Goal: Transaction & Acquisition: Purchase product/service

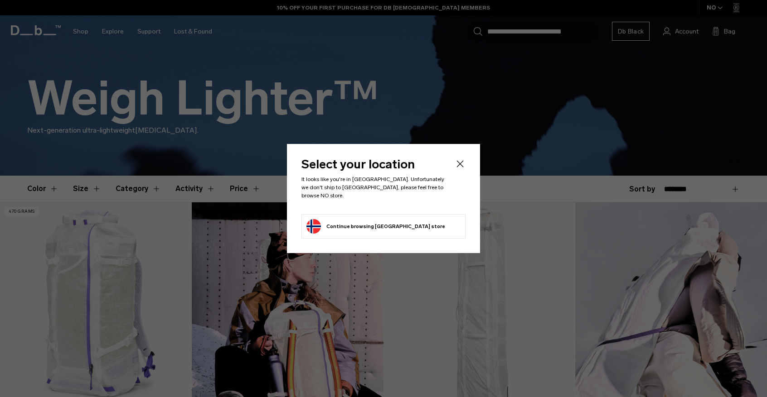
click at [457, 168] on icon "Close" at bounding box center [459, 164] width 11 height 11
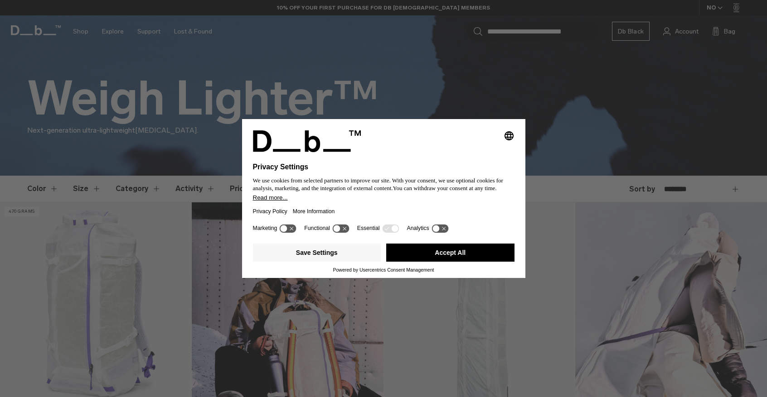
click at [444, 260] on button "Accept All" at bounding box center [450, 253] width 128 height 18
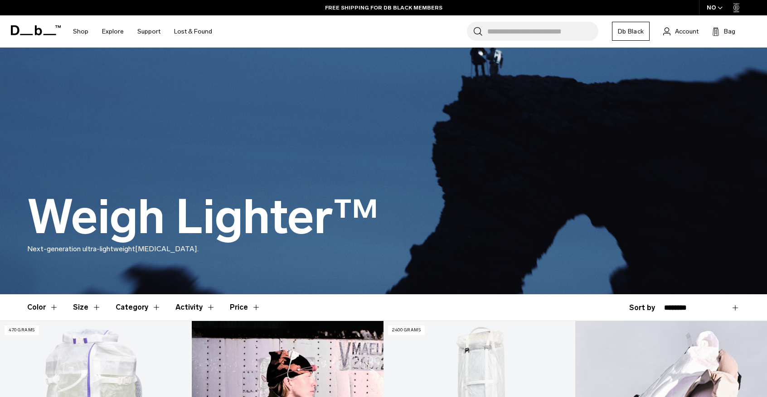
click at [714, 7] on div "NO" at bounding box center [715, 7] width 32 height 15
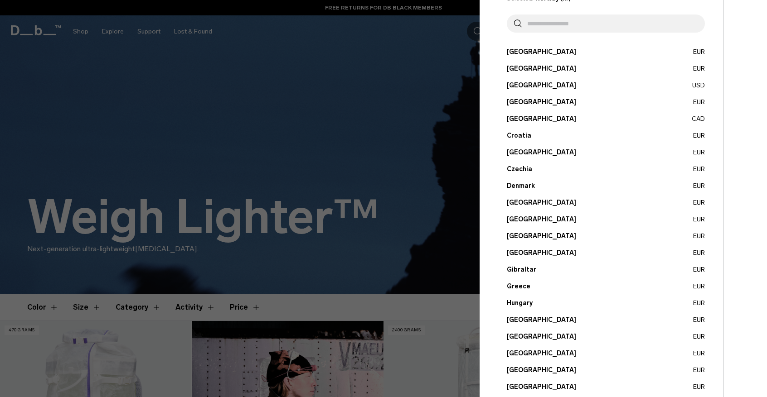
scroll to position [271, 0]
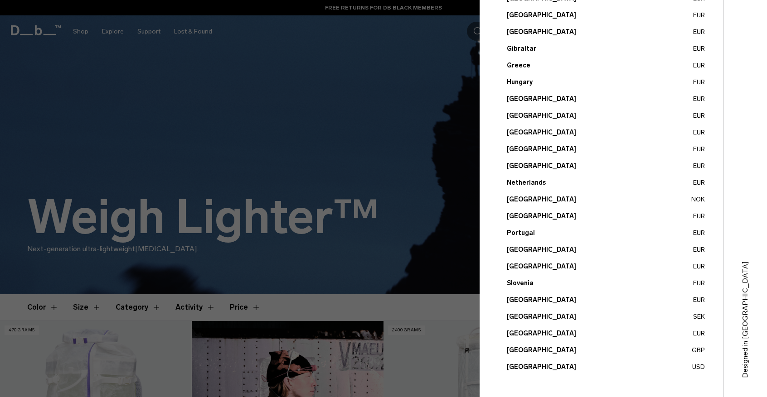
click at [607, 350] on button "United Kingdom GBP" at bounding box center [605, 351] width 198 height 10
click at [529, 346] on button "United Kingdom GBP" at bounding box center [605, 351] width 198 height 10
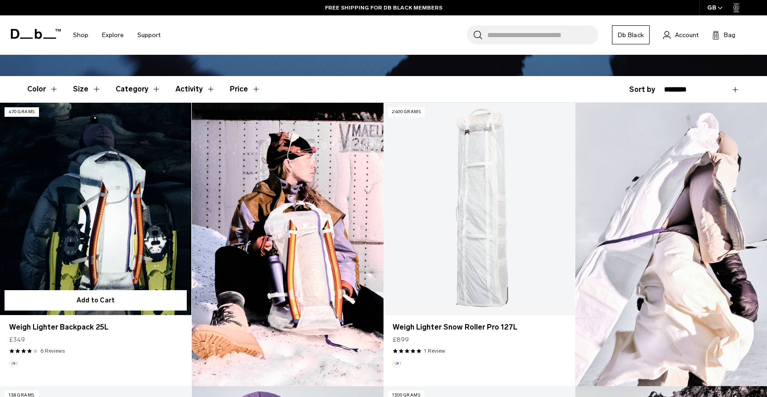
click at [108, 239] on link "Weigh Lighter Backpack 25L" at bounding box center [95, 209] width 191 height 212
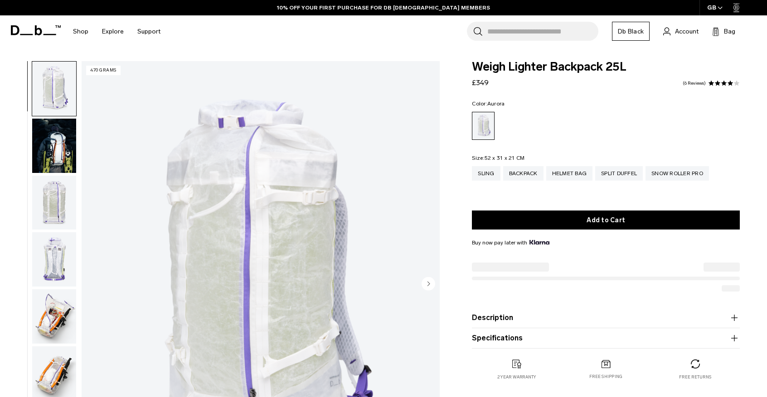
click at [60, 153] on img "button" at bounding box center [54, 146] width 44 height 54
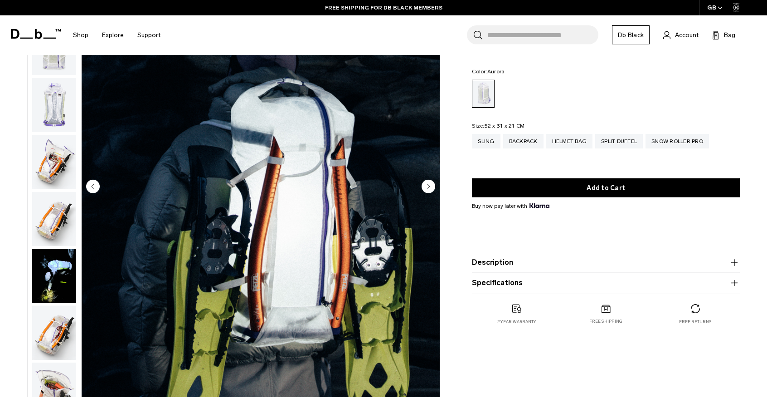
scroll to position [98, 0]
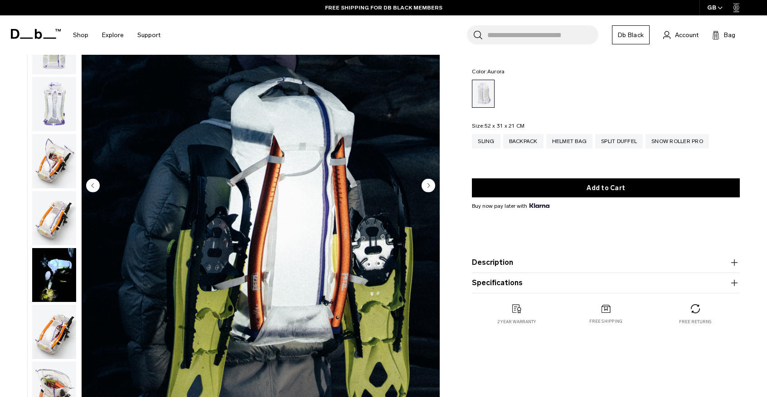
click at [432, 182] on circle "Next slide" at bounding box center [428, 185] width 14 height 14
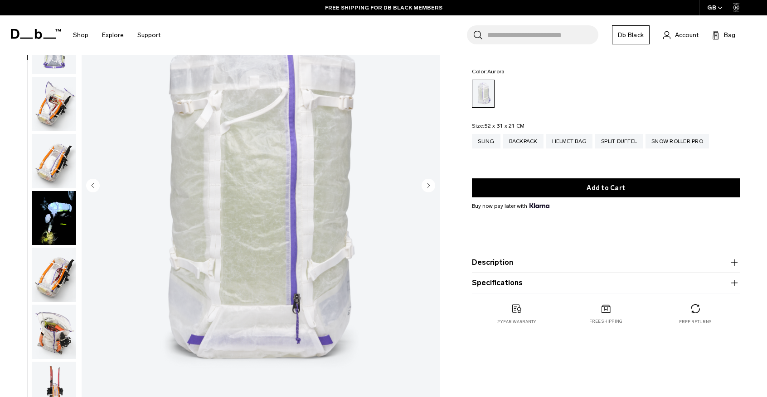
click at [432, 182] on circle "Next slide" at bounding box center [428, 185] width 14 height 14
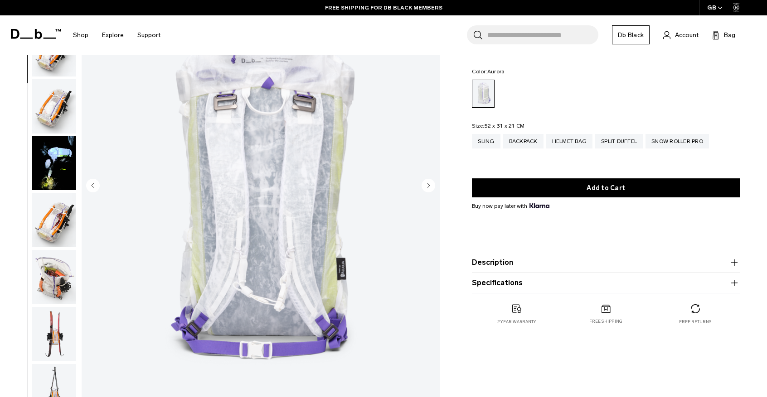
scroll to position [171, 0]
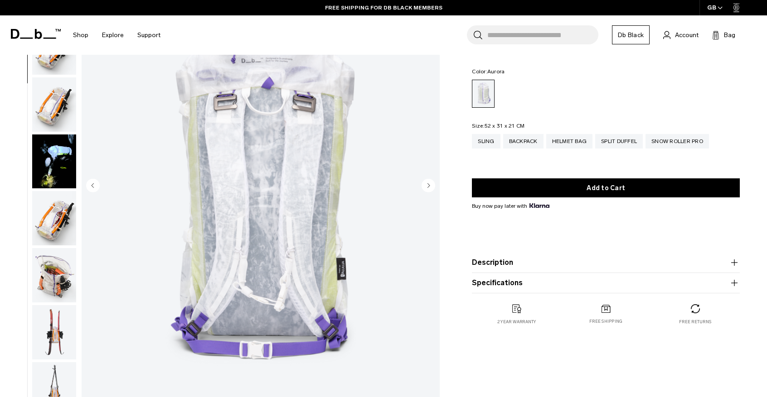
click at [432, 182] on circle "Next slide" at bounding box center [428, 185] width 14 height 14
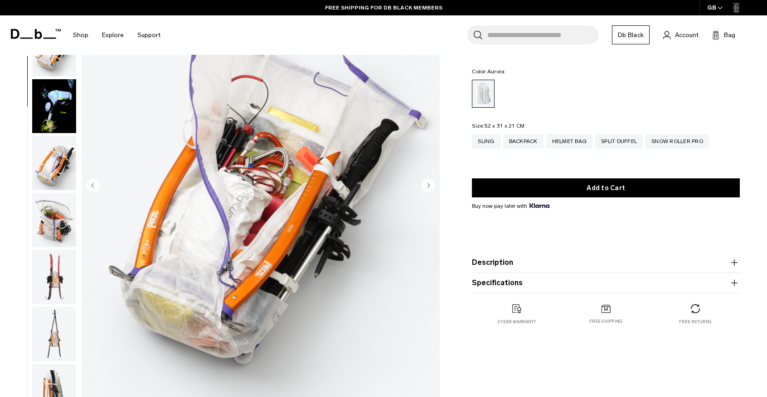
scroll to position [228, 0]
click at [432, 182] on circle "Next slide" at bounding box center [428, 185] width 14 height 14
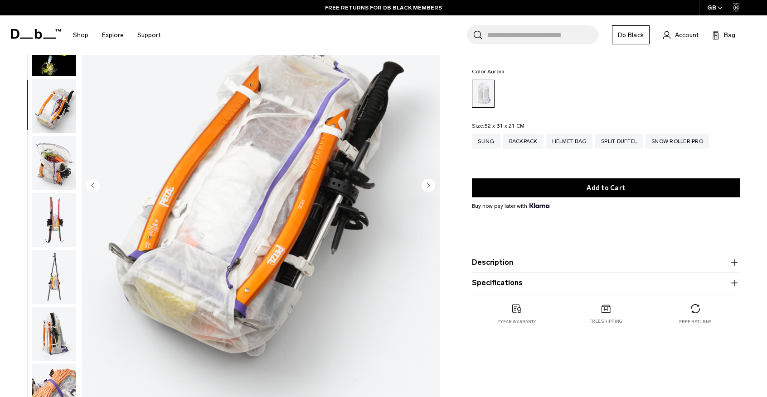
scroll to position [285, 0]
click at [432, 182] on circle "Next slide" at bounding box center [428, 185] width 14 height 14
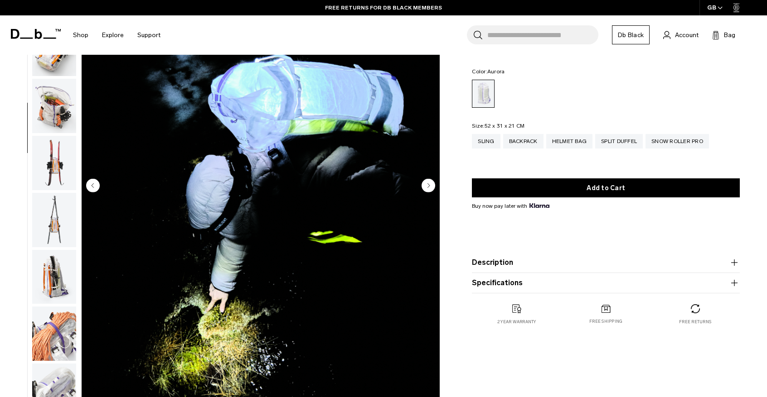
scroll to position [342, 0]
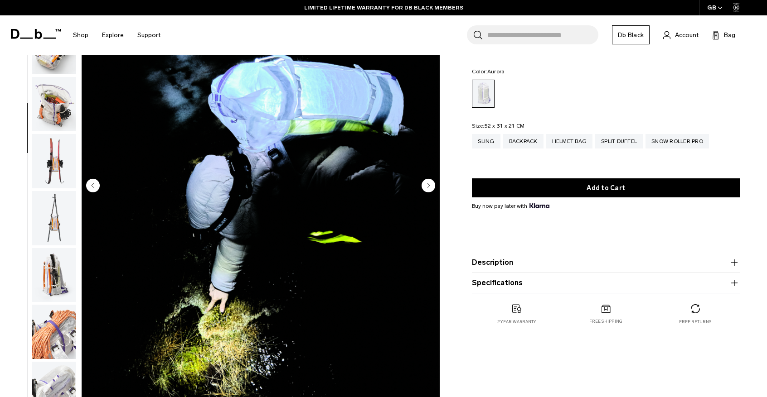
click at [432, 182] on circle "Next slide" at bounding box center [428, 185] width 14 height 14
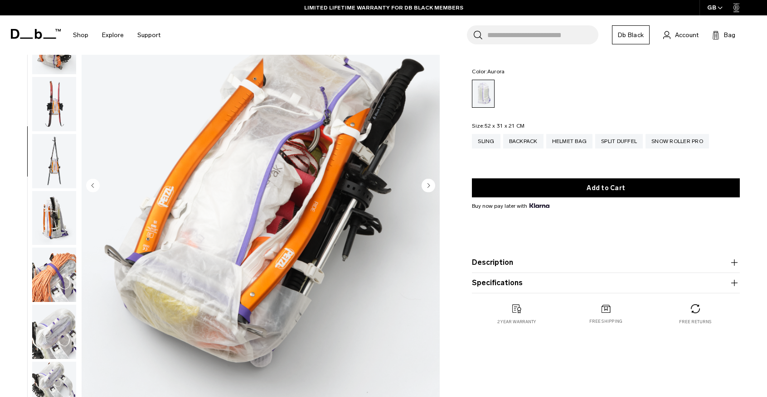
click at [432, 182] on circle "Next slide" at bounding box center [428, 185] width 14 height 14
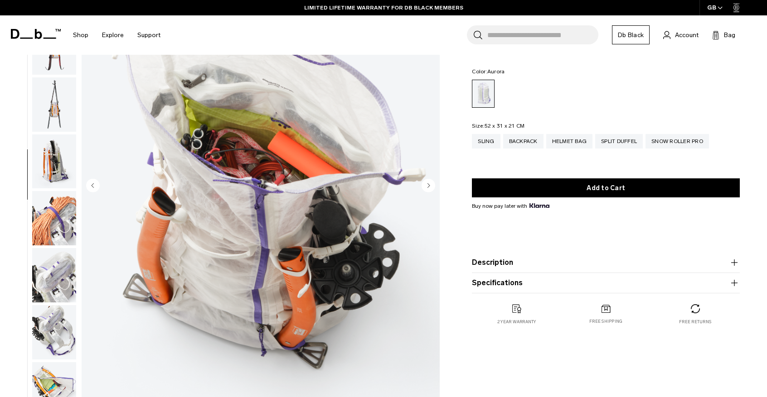
click at [432, 182] on circle "Next slide" at bounding box center [428, 185] width 14 height 14
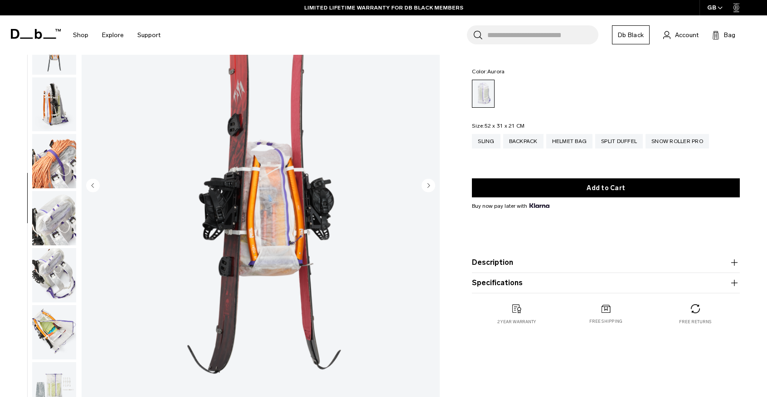
click at [432, 182] on circle "Next slide" at bounding box center [428, 185] width 14 height 14
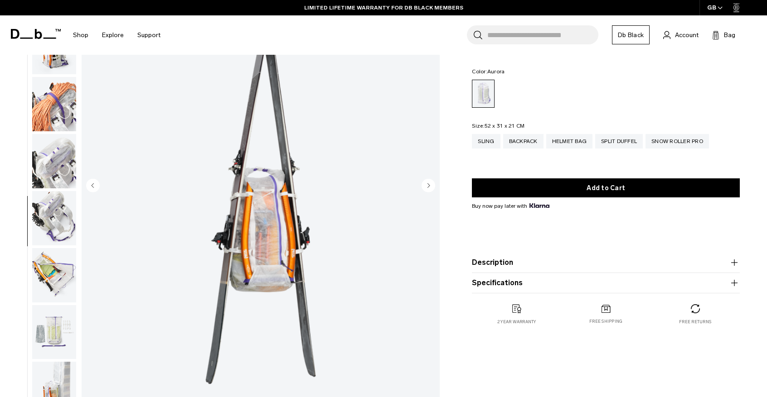
click at [432, 182] on circle "Next slide" at bounding box center [428, 185] width 14 height 14
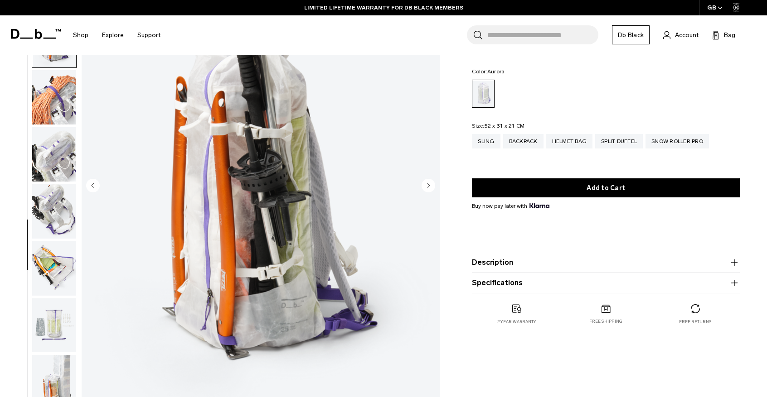
click at [432, 182] on circle "Next slide" at bounding box center [428, 185] width 14 height 14
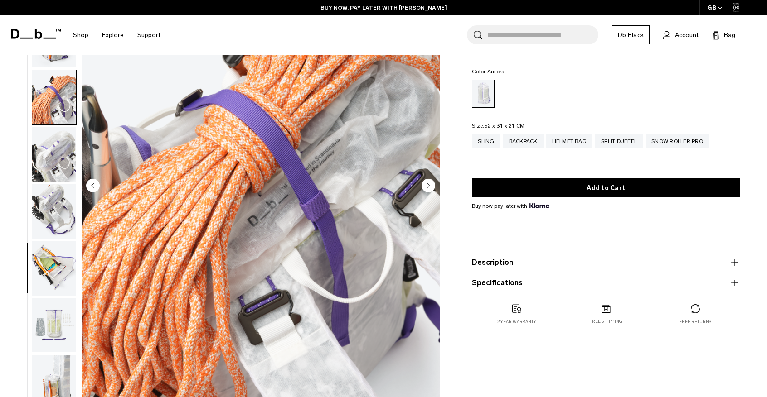
click at [432, 182] on circle "Next slide" at bounding box center [428, 185] width 14 height 14
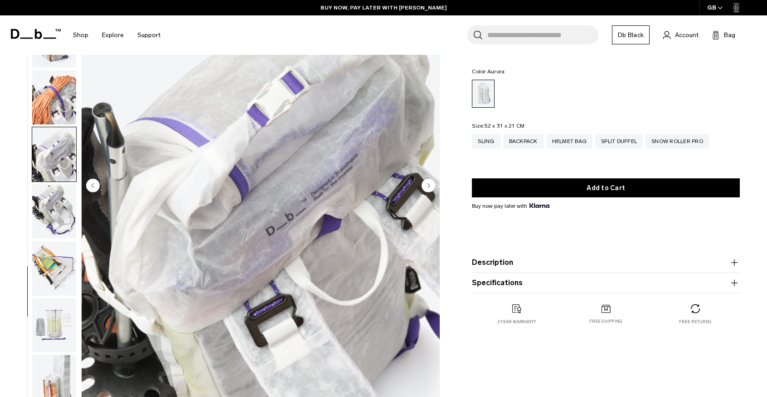
click at [432, 182] on circle "Next slide" at bounding box center [428, 185] width 14 height 14
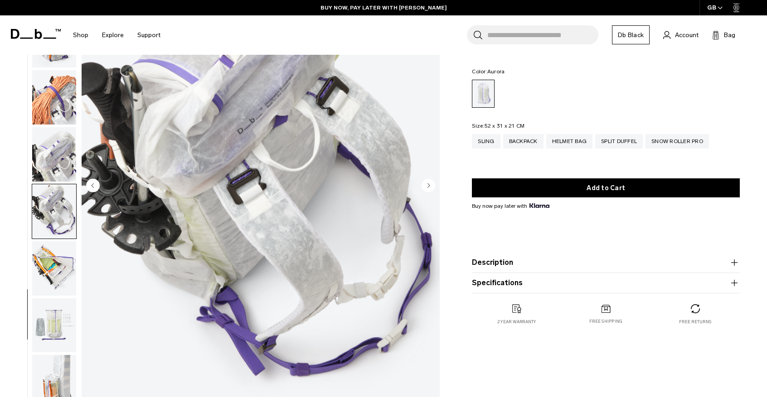
click at [432, 182] on circle "Next slide" at bounding box center [428, 185] width 14 height 14
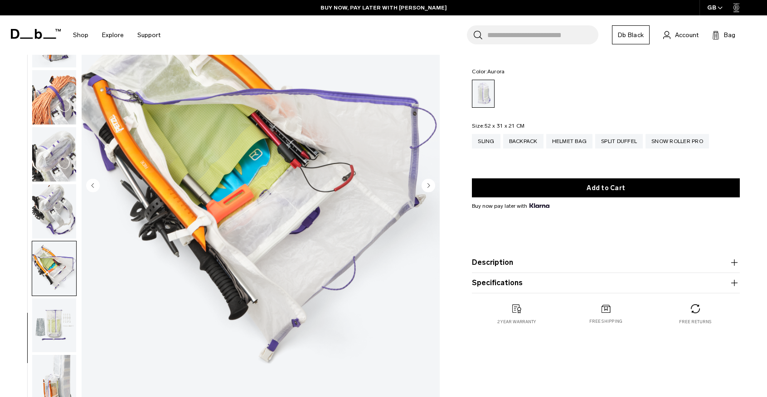
click at [432, 182] on circle "Next slide" at bounding box center [428, 185] width 14 height 14
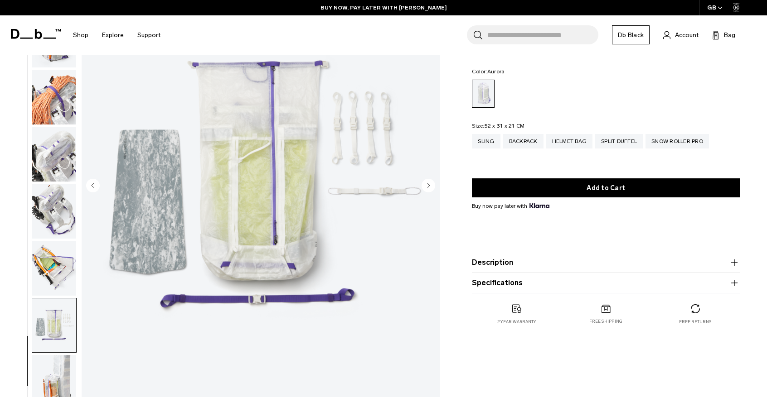
click at [432, 182] on circle "Next slide" at bounding box center [428, 185] width 14 height 14
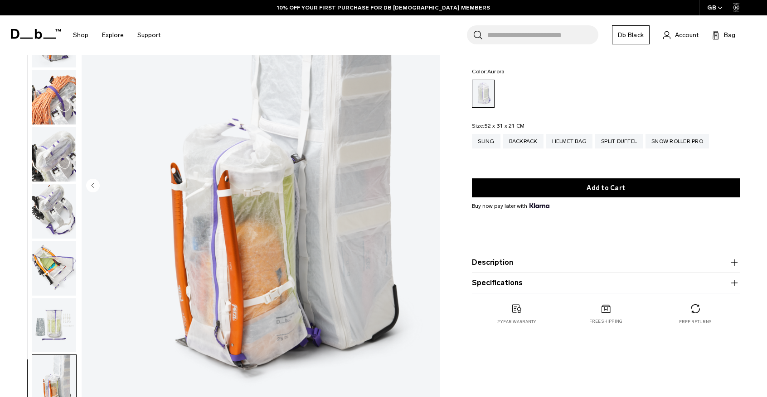
click at [432, 182] on img "18 / 18" at bounding box center [261, 186] width 358 height 447
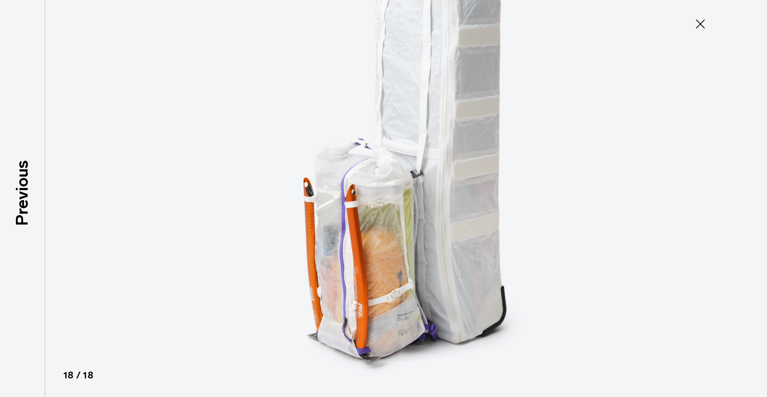
click at [432, 182] on img at bounding box center [383, 198] width 408 height 397
click at [699, 23] on icon at bounding box center [699, 23] width 9 height 9
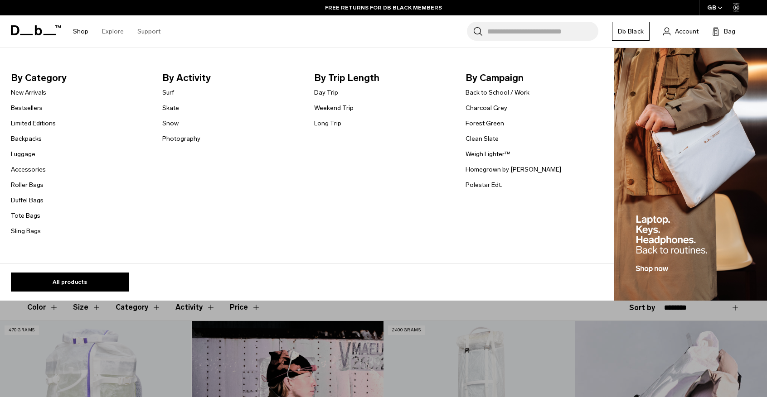
click at [72, 28] on li "Shop By Category New Arrivals Bestsellers Limited Editions Backpacks Luggage Ac…" at bounding box center [80, 31] width 29 height 32
click at [83, 30] on link "Shop" at bounding box center [80, 31] width 15 height 32
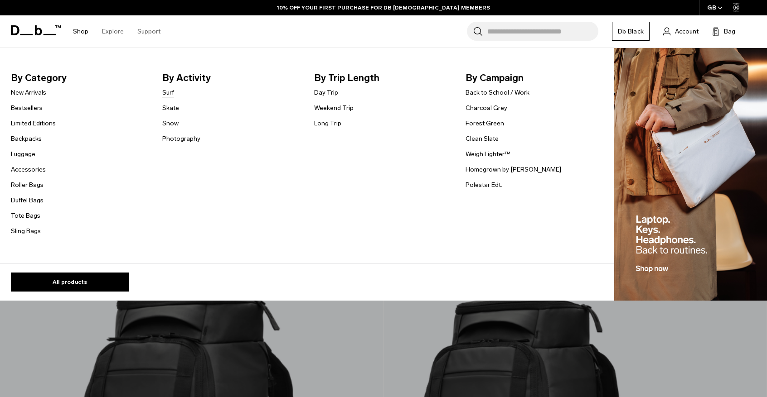
click at [168, 93] on link "Surf" at bounding box center [168, 93] width 12 height 10
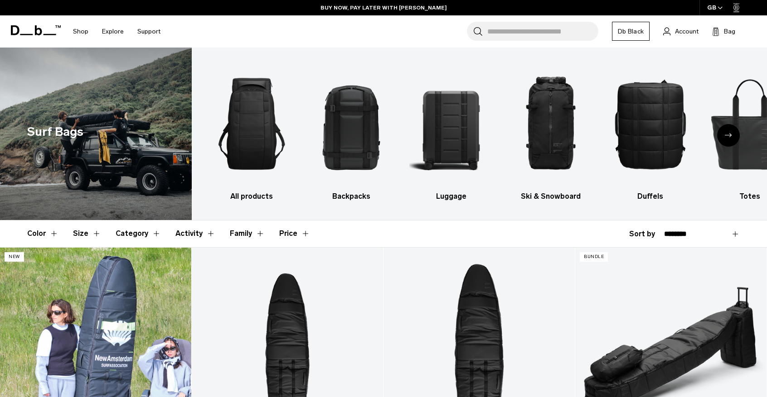
click at [79, 313] on link "Surf Pro Coffin 6'6 - 3-4 Boards" at bounding box center [95, 354] width 191 height 212
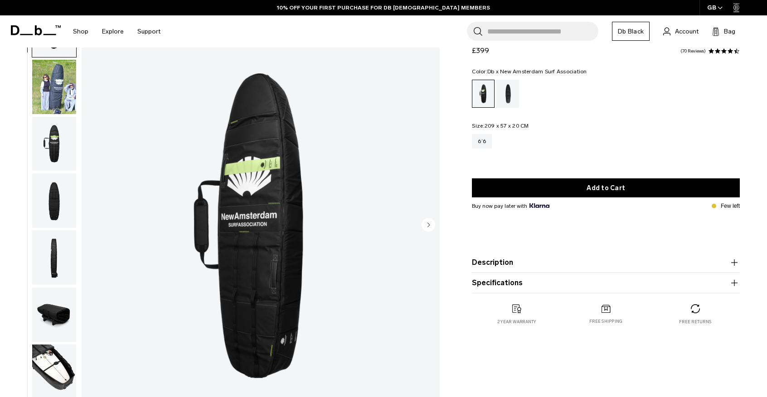
click at [430, 226] on circle "Next slide" at bounding box center [428, 225] width 14 height 14
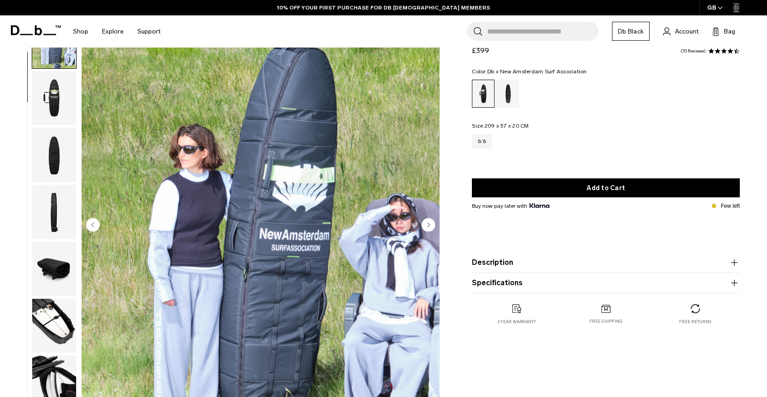
scroll to position [57, 0]
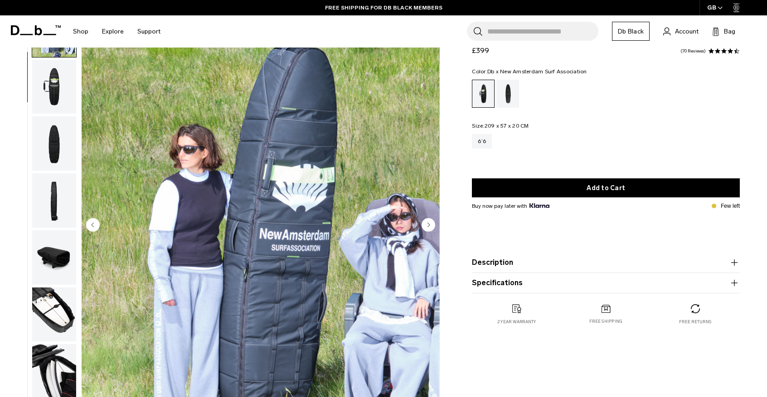
click at [430, 225] on circle "Next slide" at bounding box center [428, 225] width 14 height 14
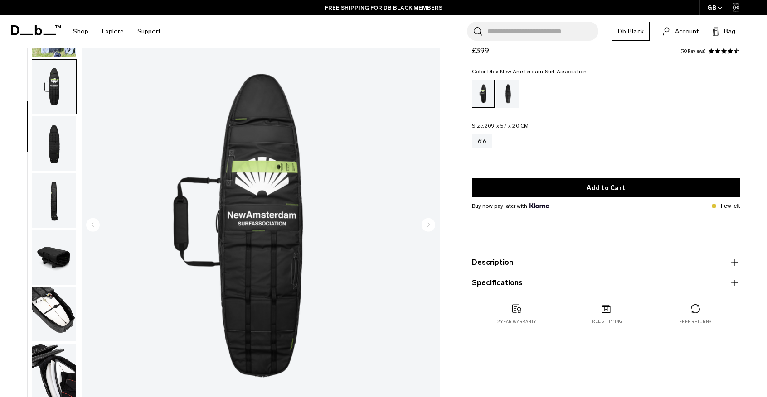
scroll to position [64, 0]
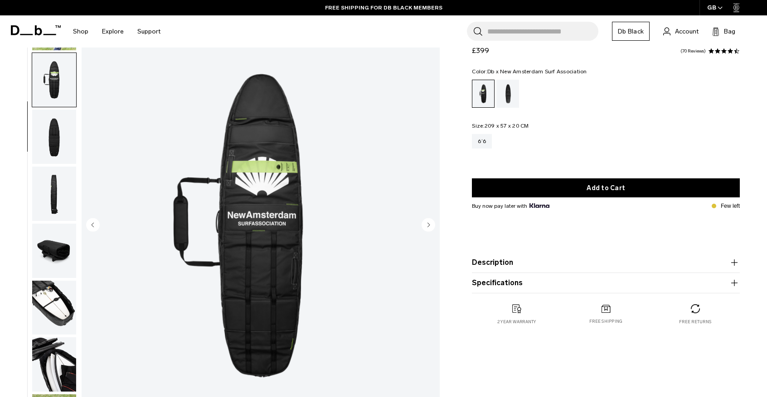
click at [430, 225] on circle "Next slide" at bounding box center [428, 225] width 14 height 14
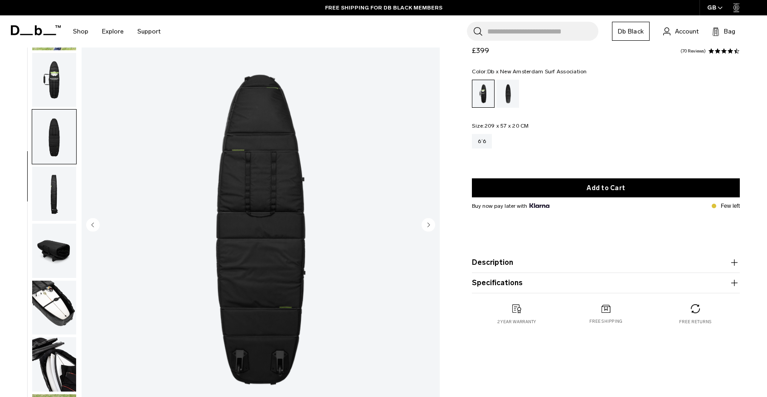
click at [430, 225] on circle "Next slide" at bounding box center [428, 225] width 14 height 14
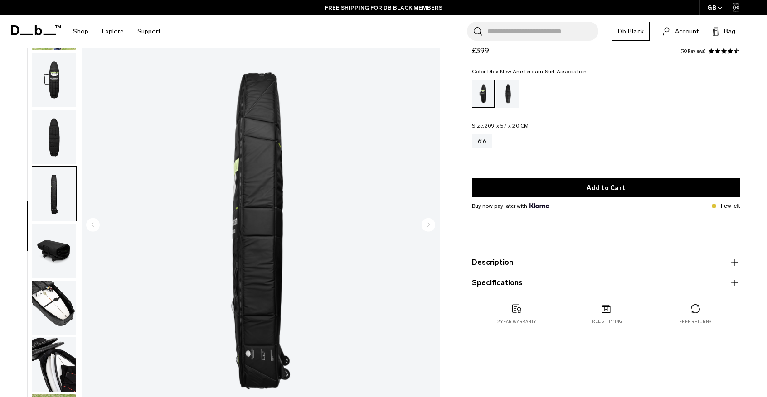
click at [430, 225] on circle "Next slide" at bounding box center [428, 225] width 14 height 14
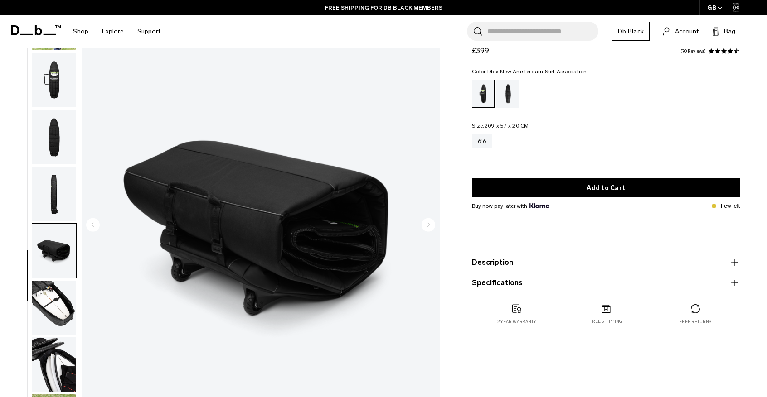
click at [430, 225] on circle "Next slide" at bounding box center [428, 225] width 14 height 14
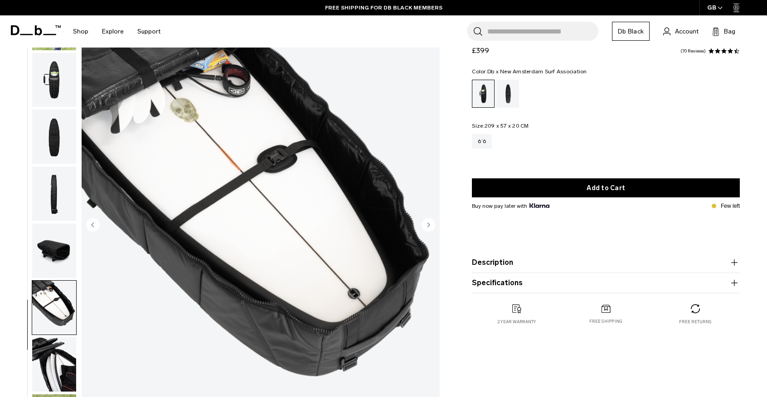
click at [430, 225] on circle "Next slide" at bounding box center [428, 225] width 14 height 14
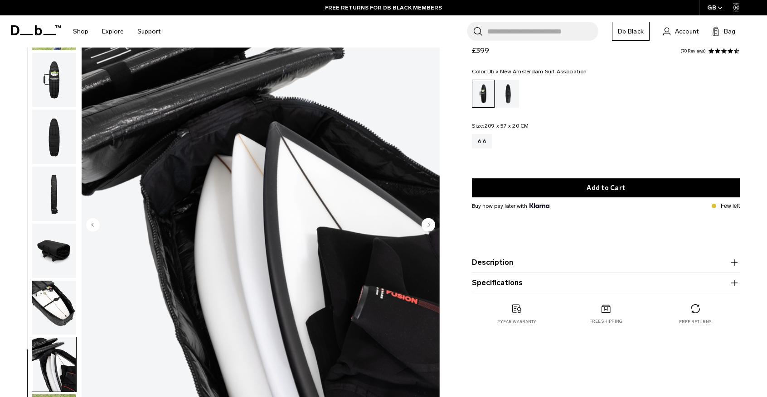
click at [430, 225] on circle "Next slide" at bounding box center [428, 225] width 14 height 14
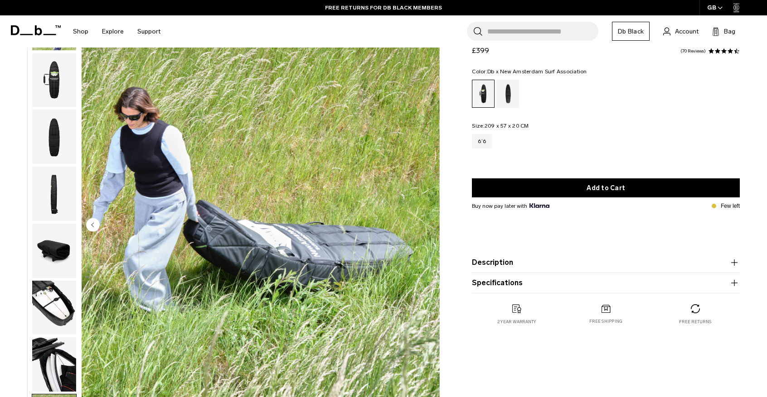
click at [430, 225] on img "9 / 9" at bounding box center [261, 225] width 358 height 447
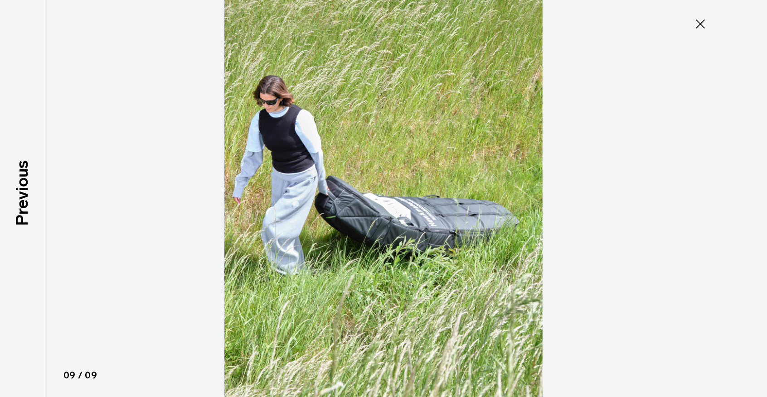
click at [430, 224] on img at bounding box center [383, 198] width 408 height 397
click at [697, 24] on icon at bounding box center [700, 24] width 14 height 14
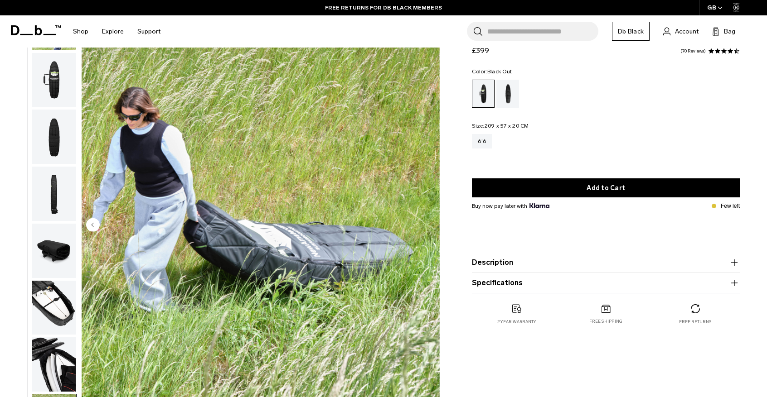
click at [517, 84] on div "Black Out" at bounding box center [507, 94] width 23 height 28
